Goal: Find contact information: Obtain details needed to contact an individual or organization

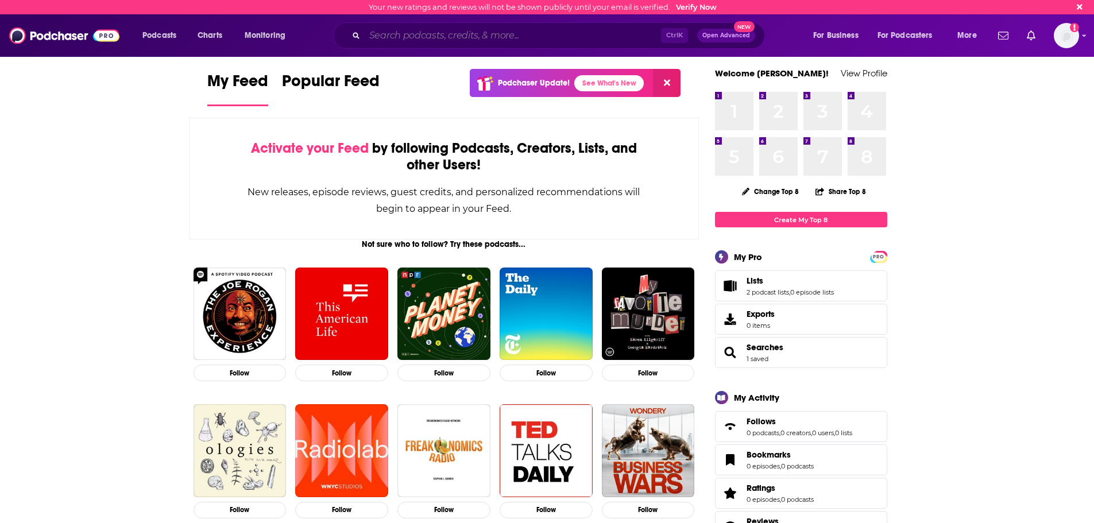
click at [519, 39] on input "Search podcasts, credits, & more..." at bounding box center [513, 35] width 296 height 18
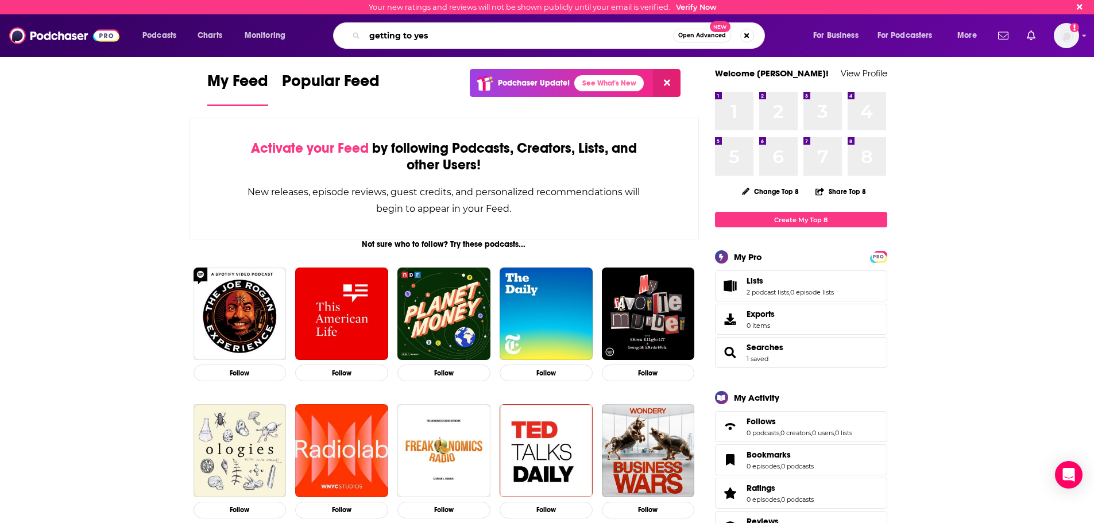
type input "getting to yes"
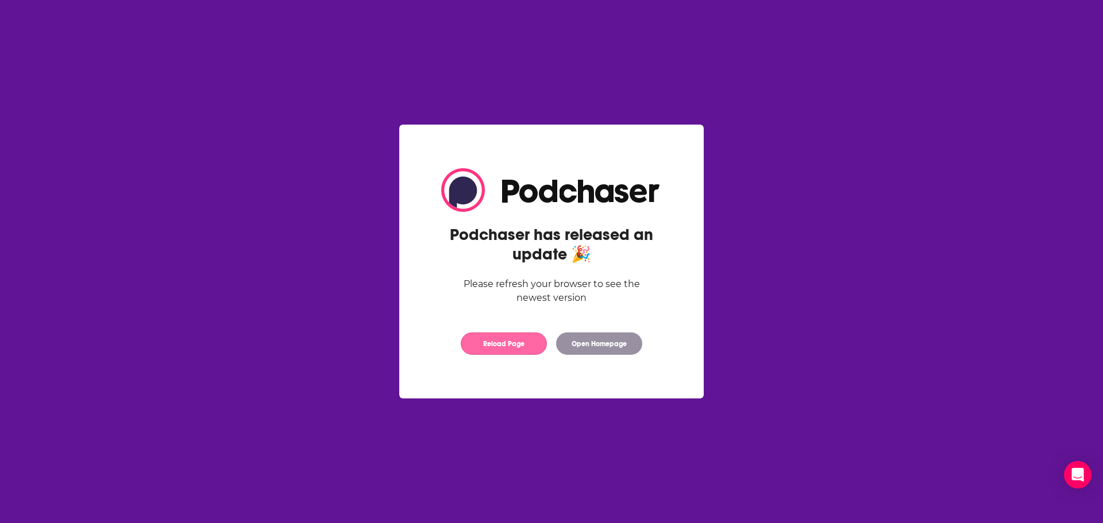
click at [535, 343] on button "Reload Page" at bounding box center [504, 344] width 86 height 22
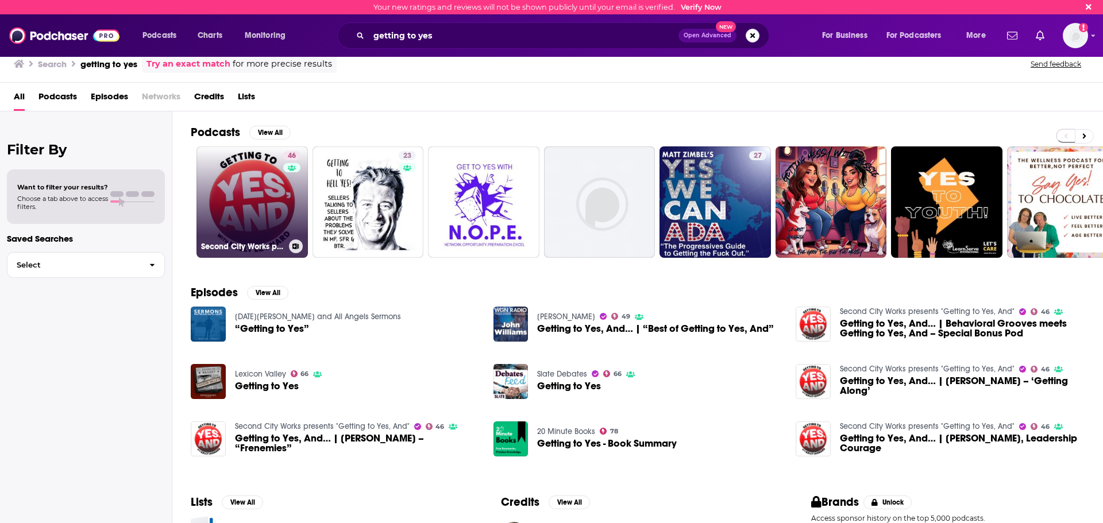
click at [266, 192] on link "46 Second City Works presents "Getting to Yes, And"" at bounding box center [251, 201] width 111 height 111
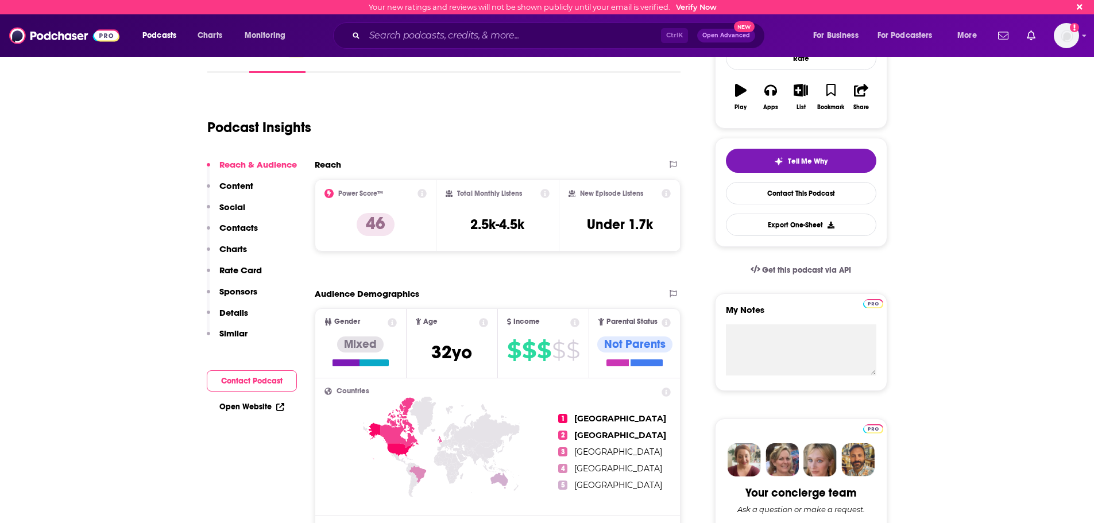
click at [250, 226] on p "Contacts" at bounding box center [238, 227] width 38 height 11
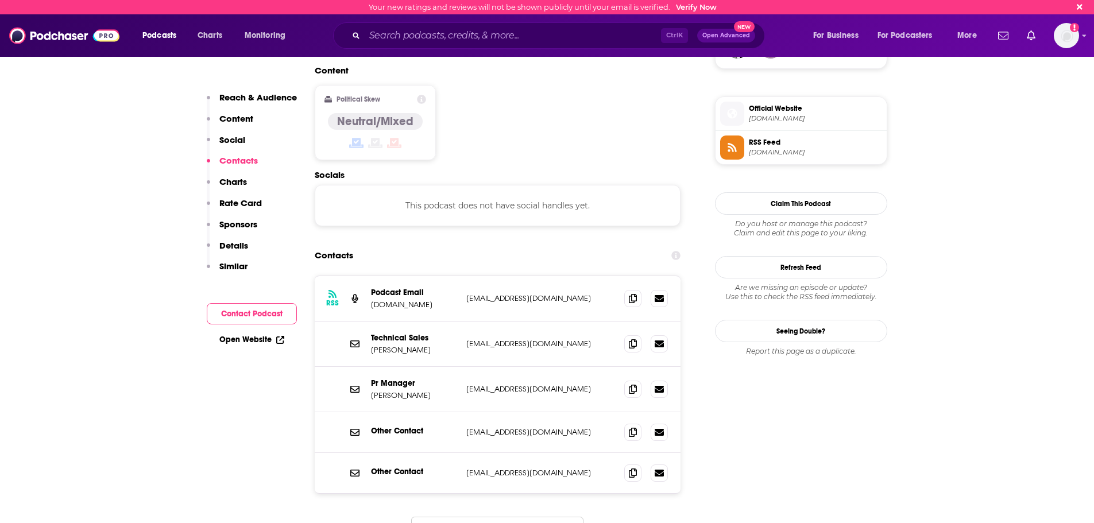
scroll to position [924, 0]
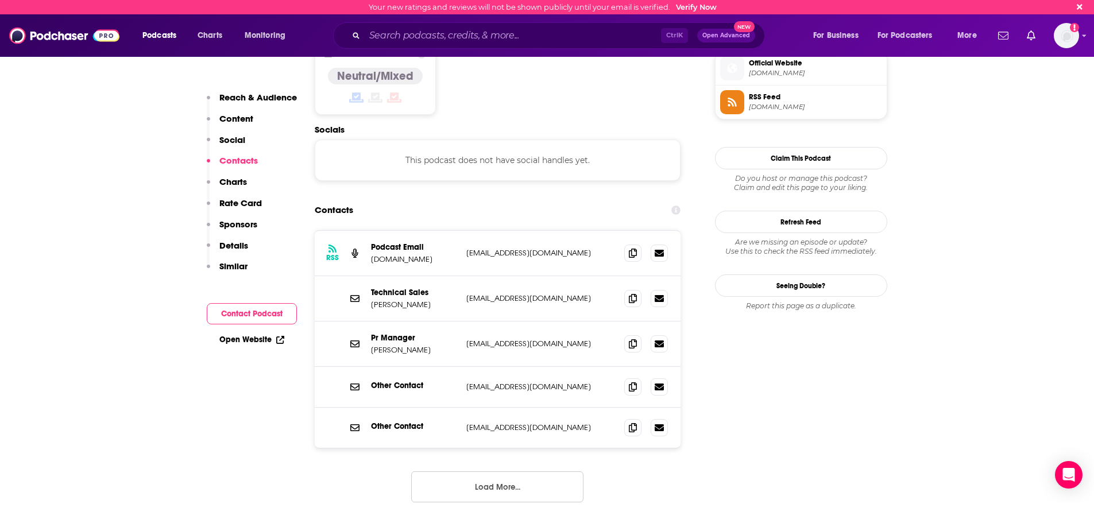
click at [571, 199] on div "Contacts" at bounding box center [498, 210] width 367 height 22
click at [512, 472] on button "Load More..." at bounding box center [497, 487] width 172 height 31
